Goal: Use online tool/utility: Utilize a website feature to perform a specific function

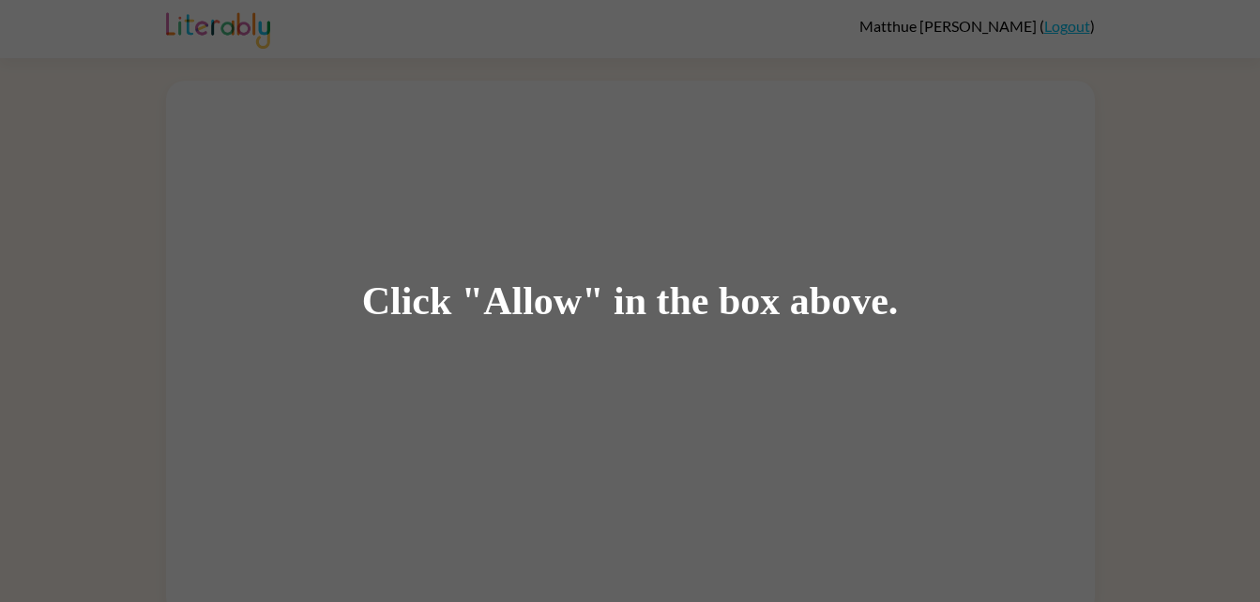
scroll to position [14, 0]
click at [911, 254] on div "Click "Allow" in the box above." at bounding box center [630, 301] width 1260 height 602
click at [932, 191] on div "Click "Allow" in the box above." at bounding box center [630, 301] width 1260 height 602
click at [910, 202] on div "Click "Allow" in the box above." at bounding box center [630, 301] width 1260 height 602
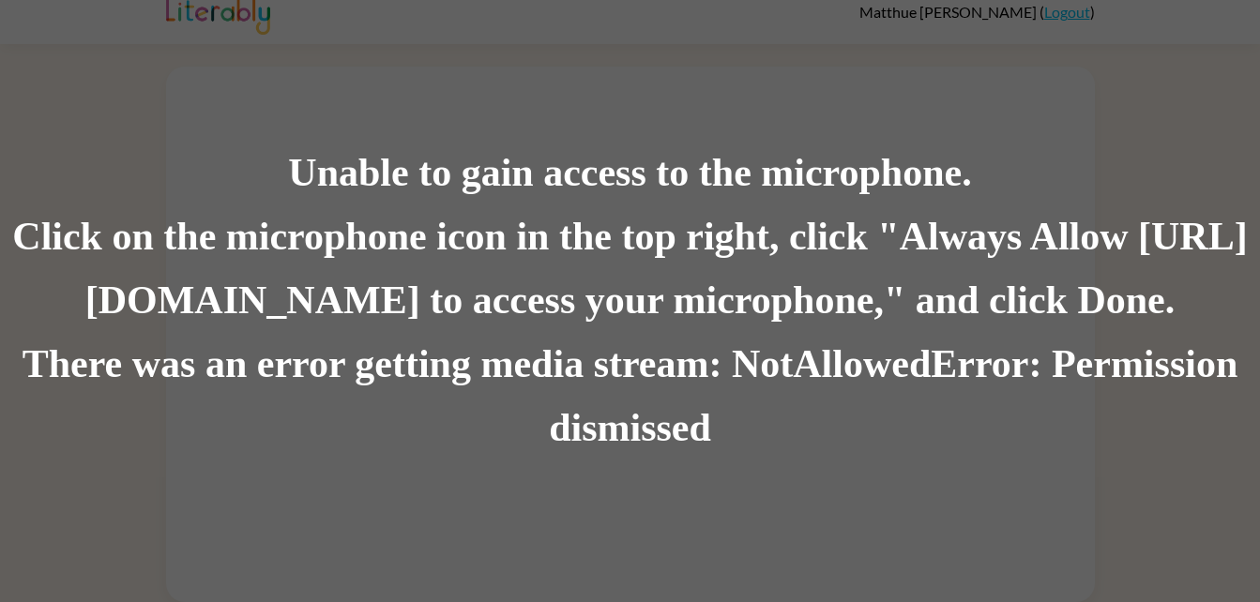
click at [644, 330] on div "Click on the microphone icon in the top right, click "Always Allow [URL][DOMAIN…" at bounding box center [630, 269] width 1260 height 128
click at [645, 396] on div "There was an error getting media stream: NotAllowedError: Permission dismissed" at bounding box center [630, 397] width 1260 height 128
click at [635, 446] on div "There was an error getting media stream: NotAllowedError: Permission dismissed" at bounding box center [630, 397] width 1260 height 128
click at [643, 417] on div "There was an error getting media stream: NotAllowedError: Permission dismissed" at bounding box center [630, 397] width 1260 height 128
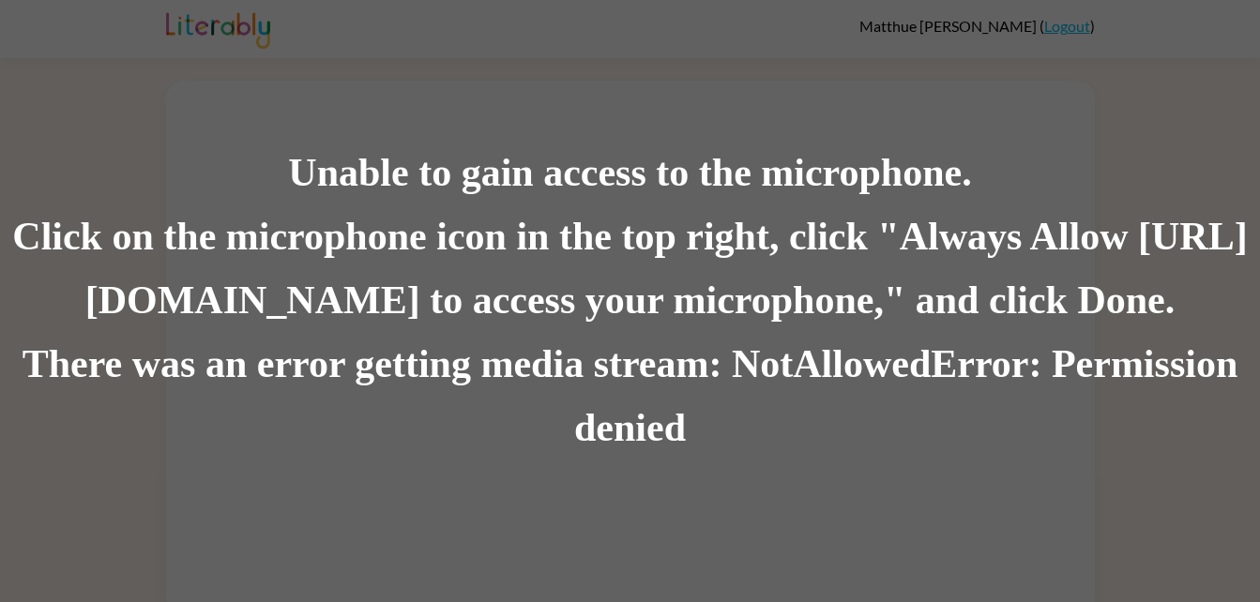
click at [628, 293] on div "Click on the microphone icon in the top right, click "Always Allow [URL][DOMAIN…" at bounding box center [630, 269] width 1260 height 128
click at [237, 302] on div "Click on the microphone icon in the top right, click "Always Allow [URL][DOMAIN…" at bounding box center [630, 269] width 1260 height 128
click at [230, 295] on div "Click on the microphone icon in the top right, click "Always Allow [URL][DOMAIN…" at bounding box center [630, 269] width 1260 height 128
click at [243, 293] on div "Click on the microphone icon in the top right, click "Always Allow [URL][DOMAIN…" at bounding box center [630, 269] width 1260 height 128
click at [245, 286] on div "Click on the microphone icon in the top right, click "Always Allow [URL][DOMAIN…" at bounding box center [630, 269] width 1260 height 128
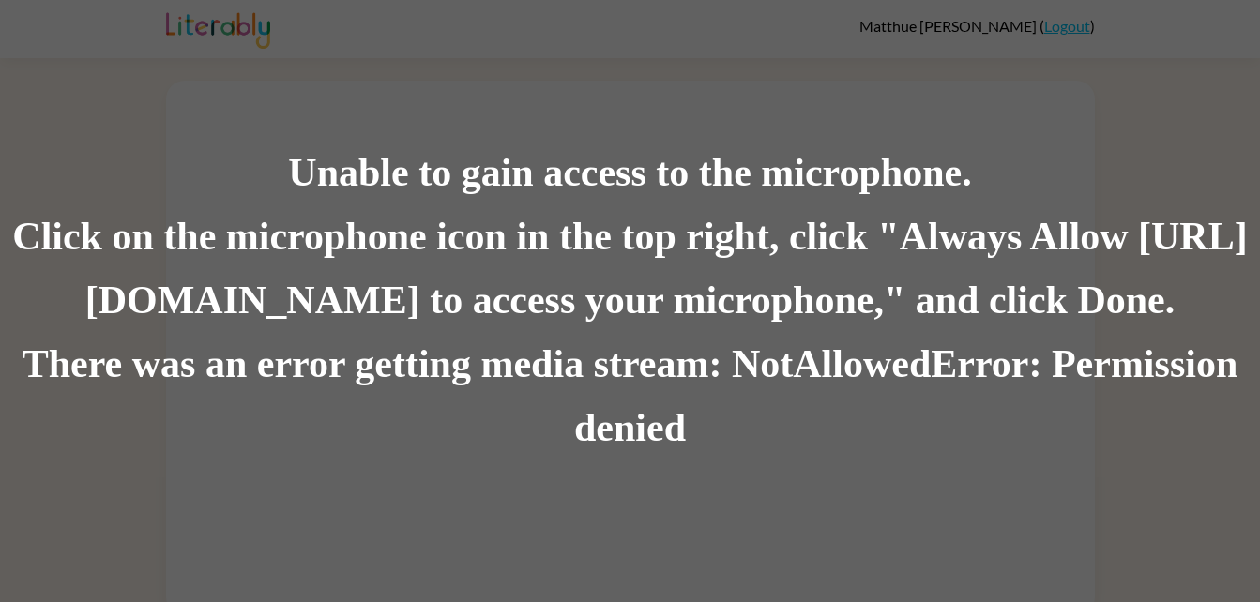
click at [259, 302] on div "Click on the microphone icon in the top right, click "Always Allow [URL][DOMAIN…" at bounding box center [630, 269] width 1260 height 128
click at [277, 327] on div "Click on the microphone icon in the top right, click "Always Allow [URL][DOMAIN…" at bounding box center [630, 269] width 1260 height 128
click at [208, 314] on div "Click on the microphone icon in the top right, click "Always Allow [URL][DOMAIN…" at bounding box center [630, 269] width 1260 height 128
click at [211, 343] on div "There was an error getting media stream: NotAllowedError: Permission denied" at bounding box center [630, 397] width 1260 height 128
click at [252, 520] on div "Unable to gain access to the microphone. Click on the microphone icon in the to…" at bounding box center [630, 301] width 1260 height 602
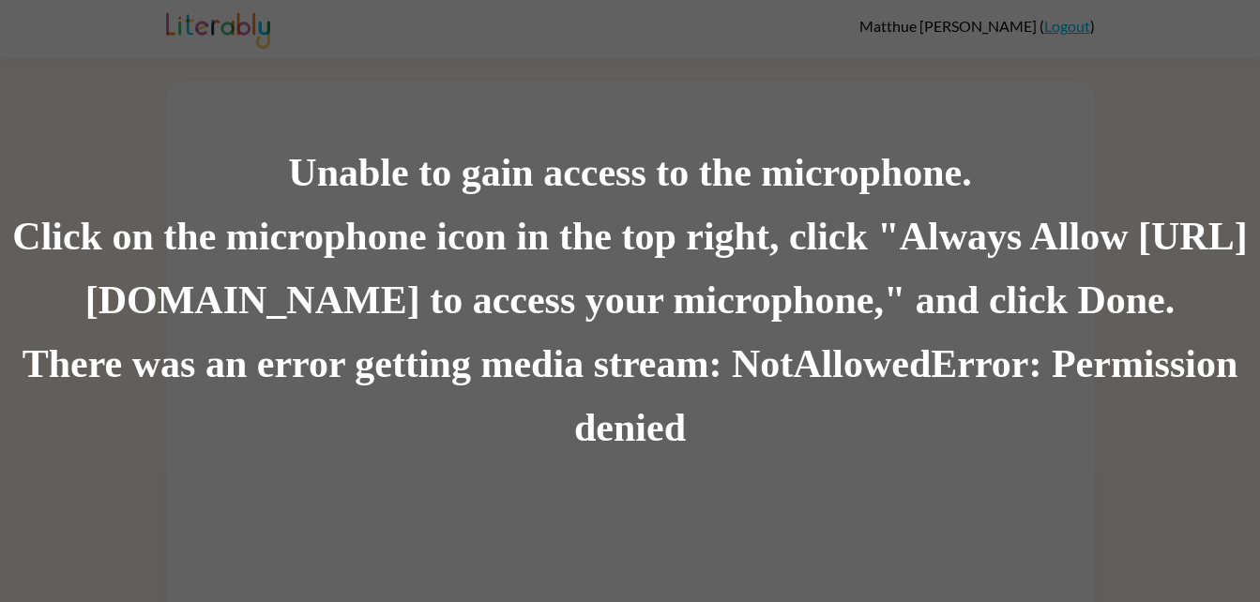
click at [227, 477] on div "Unable to gain access to the microphone. Click on the microphone icon in the to…" at bounding box center [630, 301] width 1260 height 602
click at [255, 484] on div "Unable to gain access to the microphone. Click on the microphone icon in the to…" at bounding box center [630, 301] width 1260 height 602
click at [188, 425] on div "There was an error getting media stream: NotAllowedError: Permission denied" at bounding box center [630, 397] width 1260 height 128
click at [113, 170] on div "Unable to gain access to the microphone." at bounding box center [630, 174] width 1260 height 64
click at [652, 217] on div "Click on the microphone icon in the top right, click "Always Allow [URL][DOMAIN…" at bounding box center [630, 269] width 1260 height 128
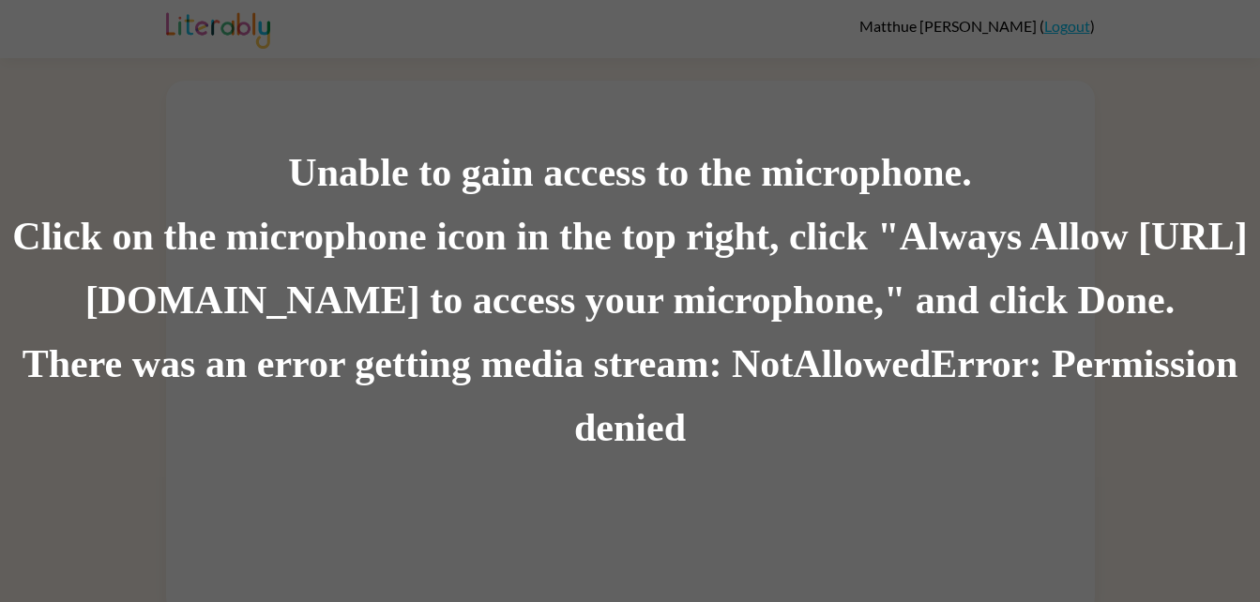
scroll to position [14, 0]
click at [822, 512] on div "Unable to gain access to the microphone. Click on the microphone icon in the to…" at bounding box center [630, 301] width 1260 height 602
click at [611, 536] on div "Unable to gain access to the microphone. Click on the microphone icon in the to…" at bounding box center [630, 301] width 1260 height 602
click at [532, 550] on div "Unable to gain access to the microphone. Click on the microphone icon in the to…" at bounding box center [630, 301] width 1260 height 602
click at [495, 543] on div "Unable to gain access to the microphone. Click on the microphone icon in the to…" at bounding box center [630, 301] width 1260 height 602
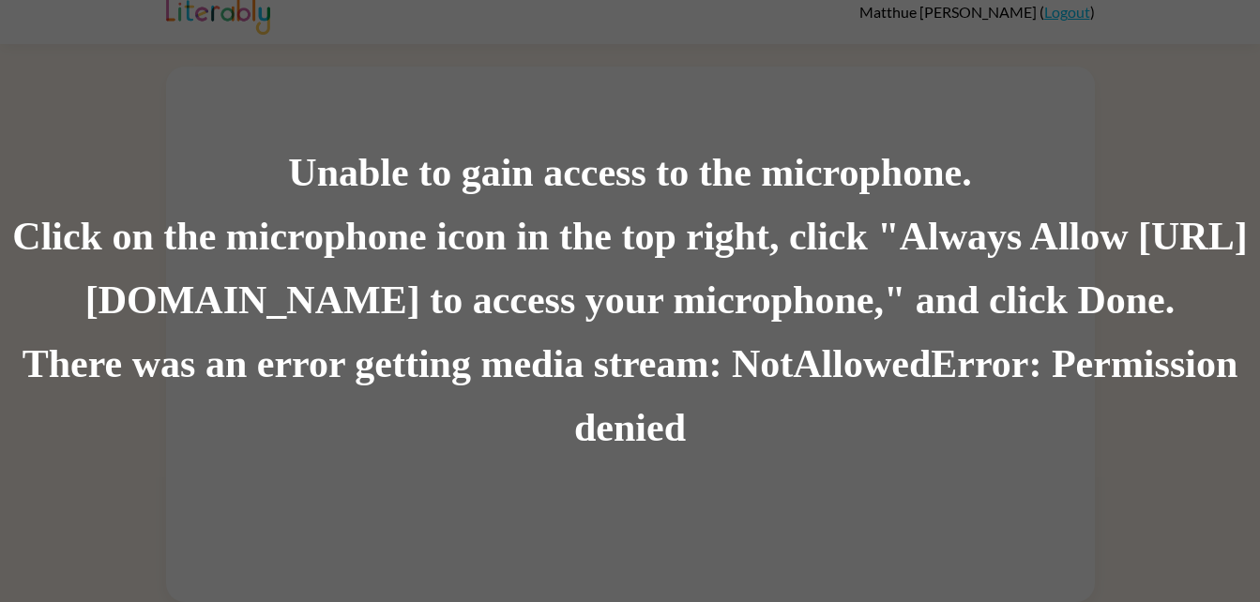
click at [492, 482] on div "Unable to gain access to the microphone. Click on the microphone icon in the to…" at bounding box center [630, 301] width 1260 height 602
click at [490, 503] on div "Unable to gain access to the microphone. Click on the microphone icon in the to…" at bounding box center [630, 301] width 1260 height 602
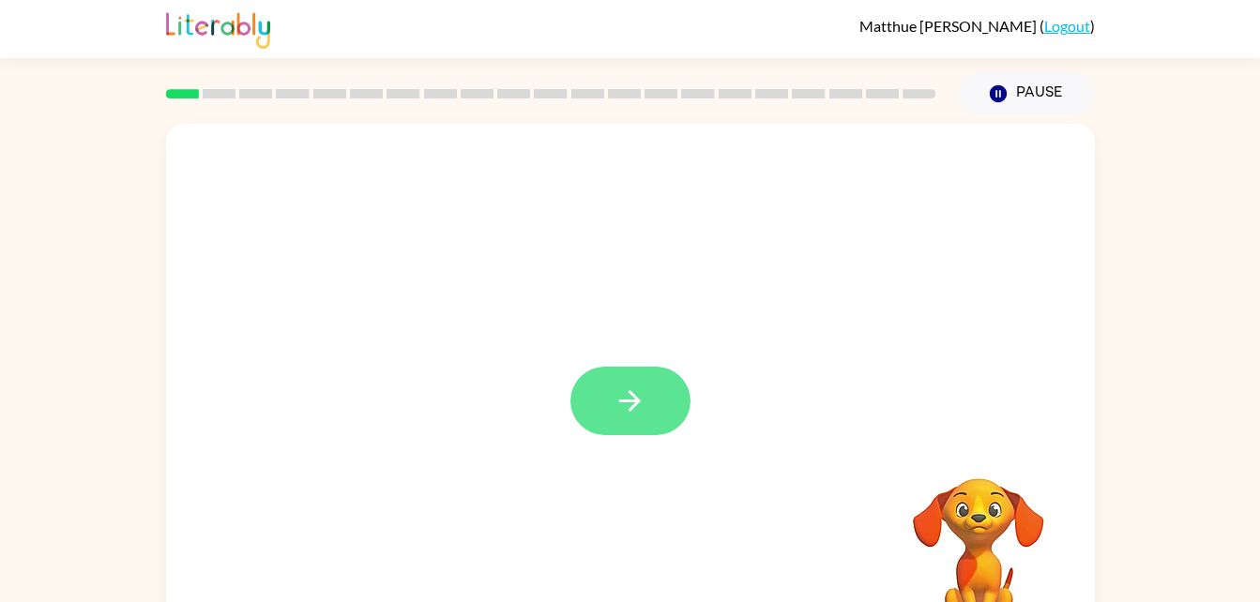
click at [579, 416] on button "button" at bounding box center [630, 401] width 120 height 68
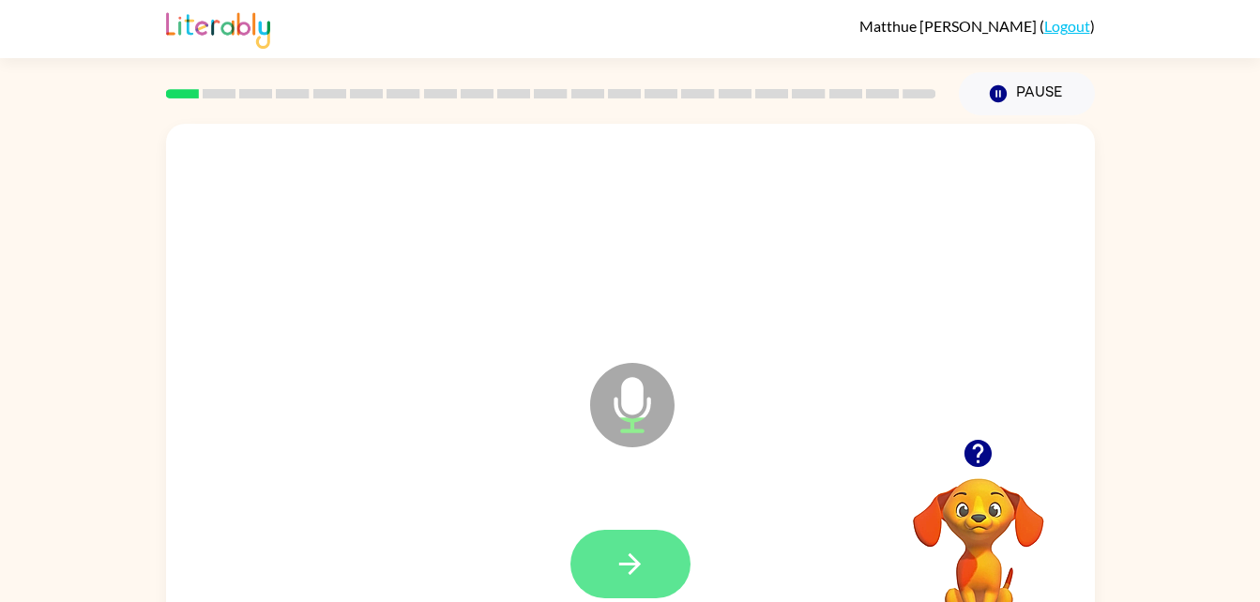
click at [618, 538] on button "button" at bounding box center [630, 564] width 120 height 68
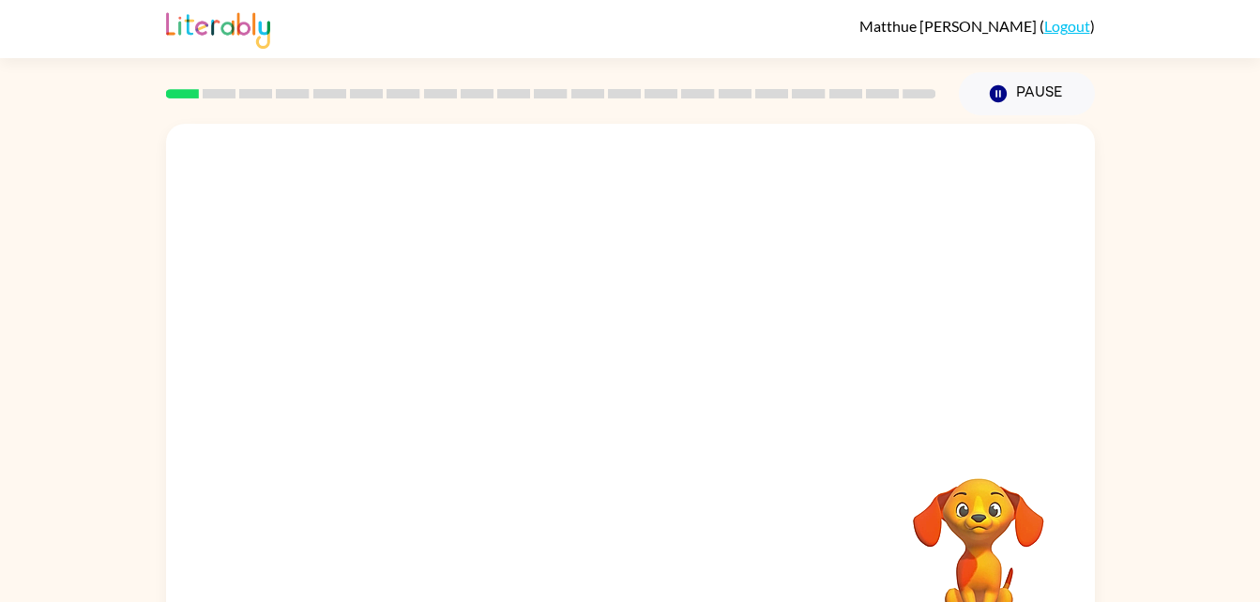
click at [992, 526] on video "Your browser must support playing .mp4 files to use Literably. Please try using…" at bounding box center [978, 543] width 188 height 188
